Goal: Contribute content: Contribute content

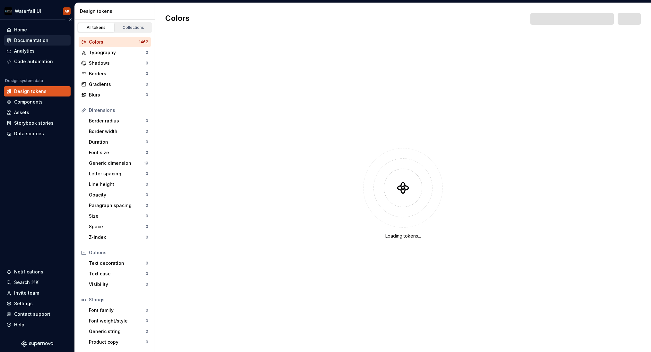
click at [25, 40] on div "Documentation" at bounding box center [31, 40] width 34 height 6
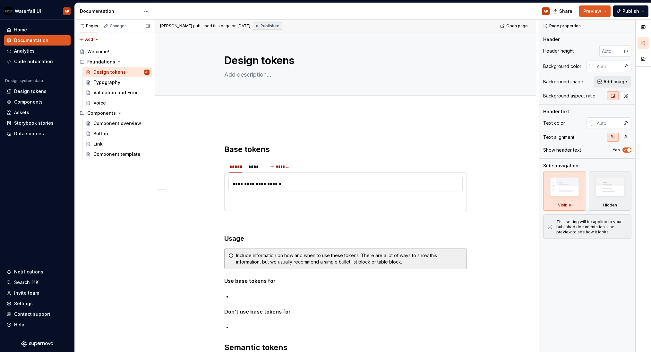
click at [117, 181] on div "Pages Changes Add Accessibility guide for tree Page tree. Navigate the tree wit…" at bounding box center [114, 186] width 80 height 333
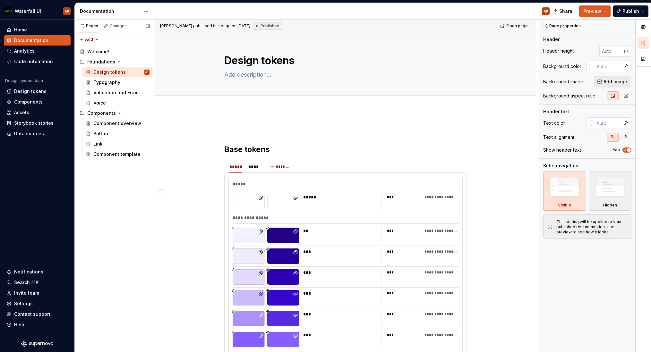
click at [0, 0] on button "Page tree" at bounding box center [0, 0] width 0 height 0
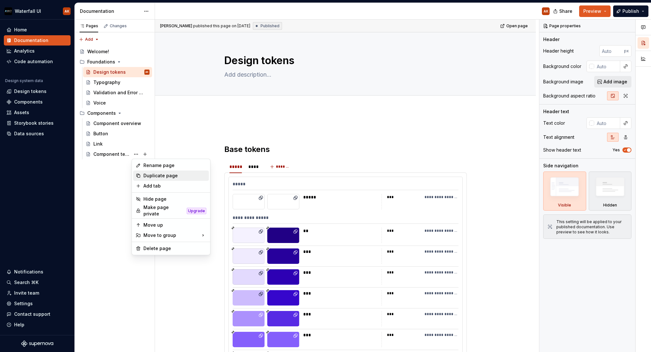
click at [143, 176] on div "Duplicate page" at bounding box center [171, 176] width 76 height 10
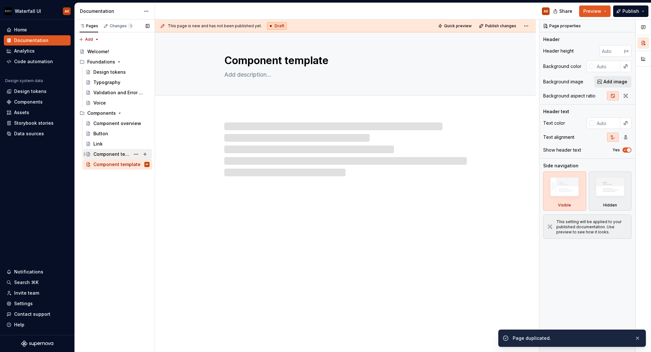
click at [112, 153] on div "Component template" at bounding box center [111, 154] width 37 height 6
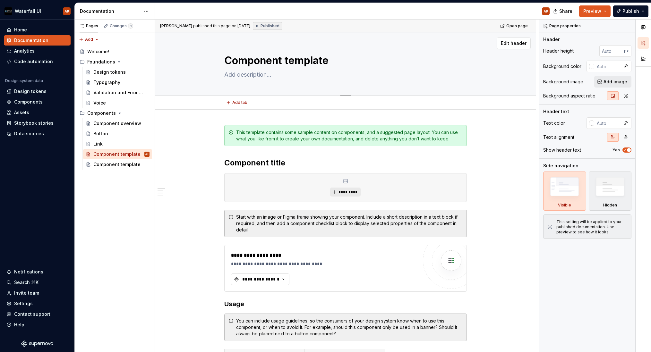
click at [273, 65] on textarea "Component template" at bounding box center [344, 60] width 243 height 15
type textarea "*"
type textarea "D"
type textarea "*"
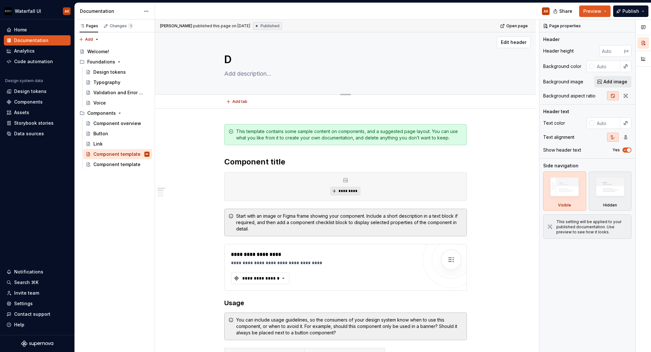
type textarea "Di"
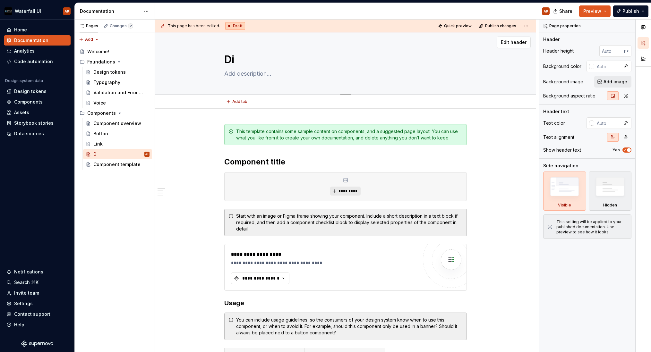
type textarea "*"
type textarea "Dia"
type textarea "*"
type textarea "Dial"
type textarea "*"
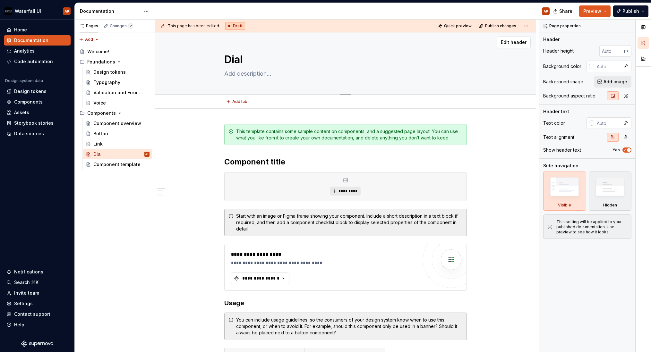
type textarea "Dialo"
type textarea "*"
type textarea "Dialog"
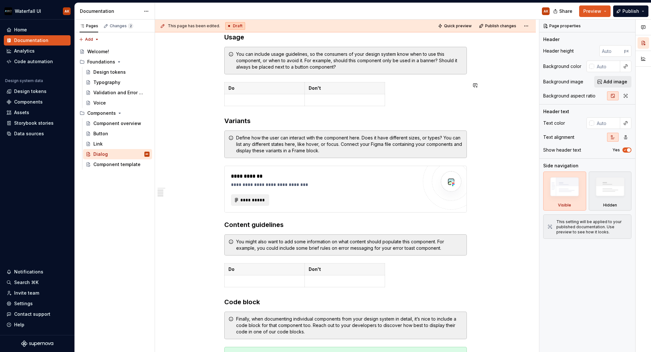
type textarea "*"
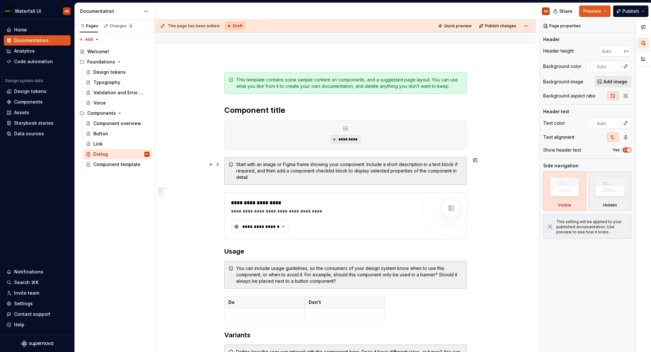
scroll to position [51, 0]
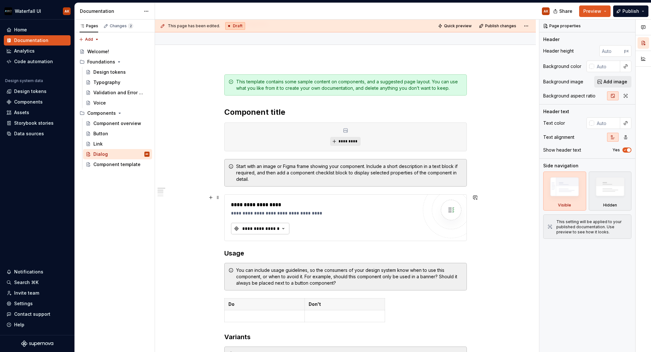
type textarea "Dialog"
click at [266, 229] on div "**********" at bounding box center [261, 229] width 39 height 6
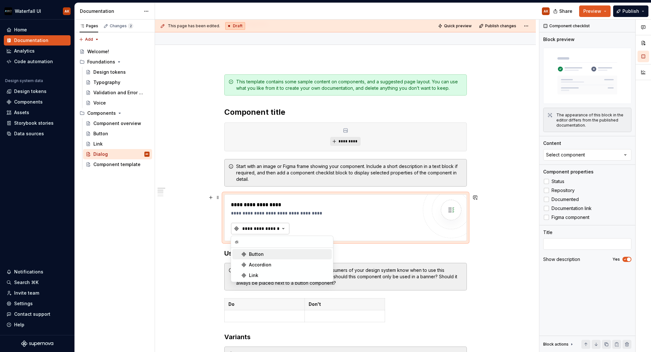
type input "dia"
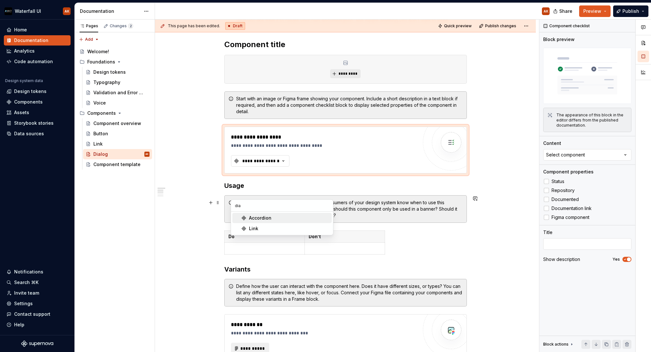
scroll to position [120, 0]
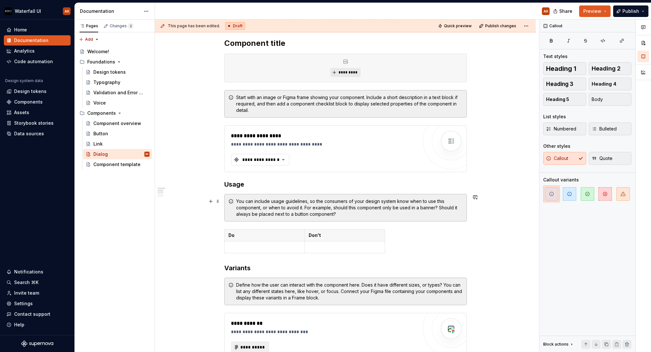
click at [368, 209] on div "You can include usage guidelines, so the consumers of your design system know w…" at bounding box center [349, 207] width 227 height 19
type textarea "*"
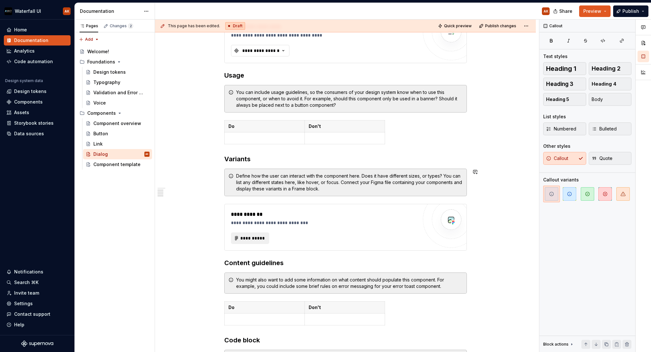
scroll to position [233, 0]
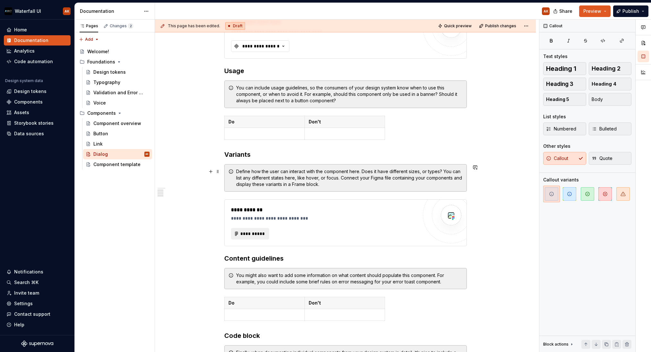
click at [250, 180] on div "Define how the user can interact with the component here. Does it have differen…" at bounding box center [349, 178] width 227 height 19
click at [210, 201] on button "button" at bounding box center [210, 202] width 9 height 9
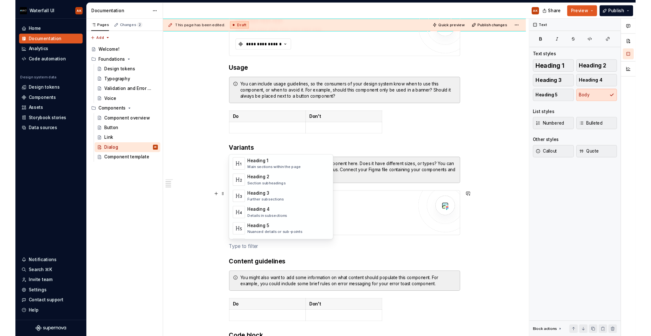
scroll to position [0, 0]
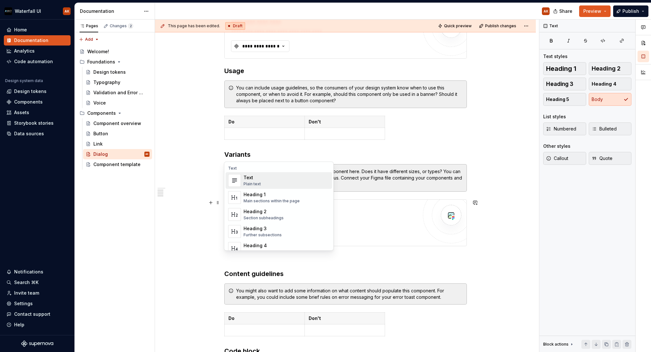
click at [236, 183] on img "Suggestions" at bounding box center [235, 180] width 12 height 13
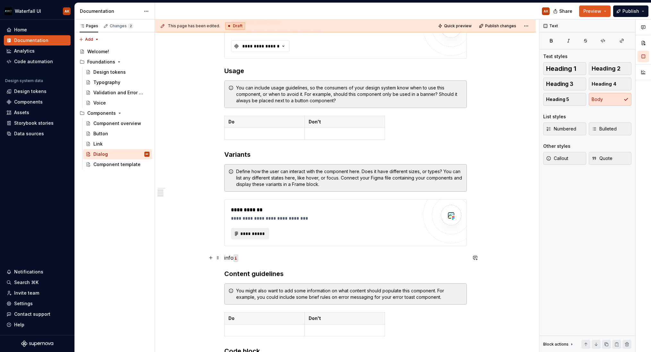
click at [256, 258] on p "info i" at bounding box center [345, 258] width 243 height 8
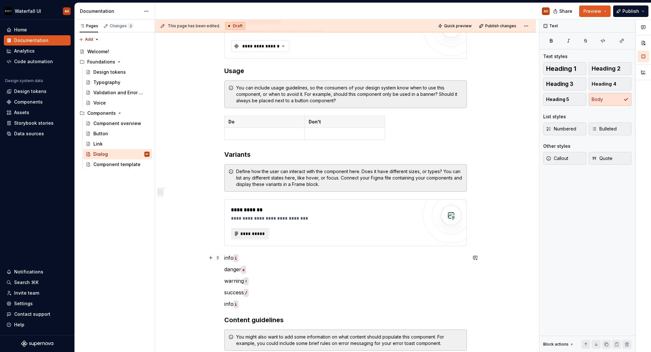
click at [228, 258] on p "info i" at bounding box center [345, 258] width 243 height 8
click at [625, 8] on span "Publish" at bounding box center [631, 11] width 17 height 6
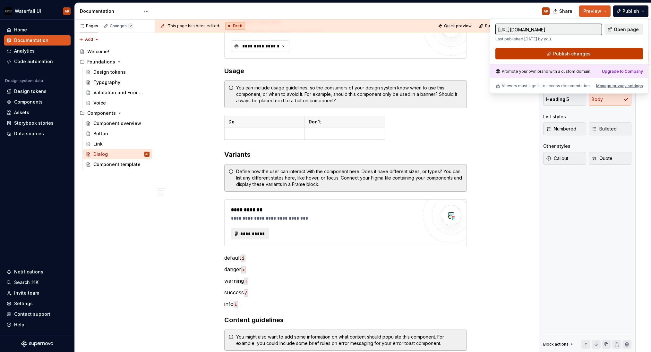
click at [577, 55] on span "Publish changes" at bounding box center [572, 54] width 38 height 6
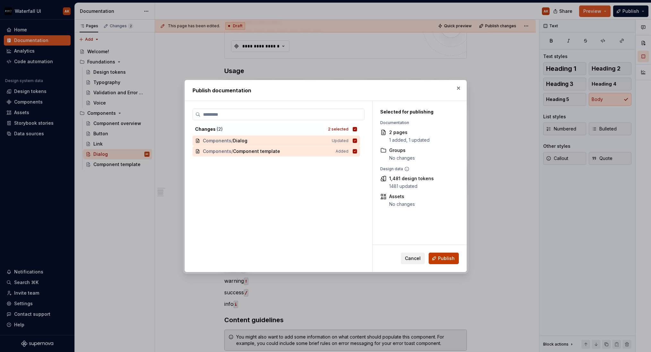
click at [442, 258] on span "Publish" at bounding box center [446, 259] width 17 height 6
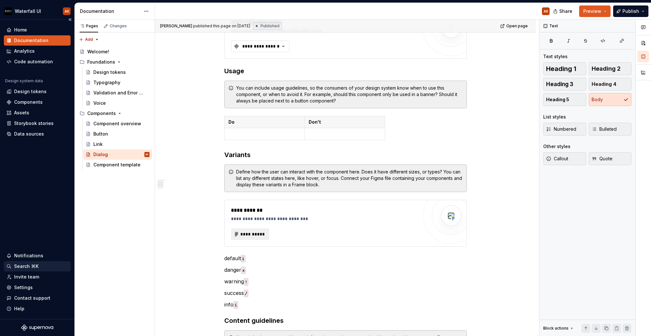
type textarea "*"
